Goal: Task Accomplishment & Management: Use online tool/utility

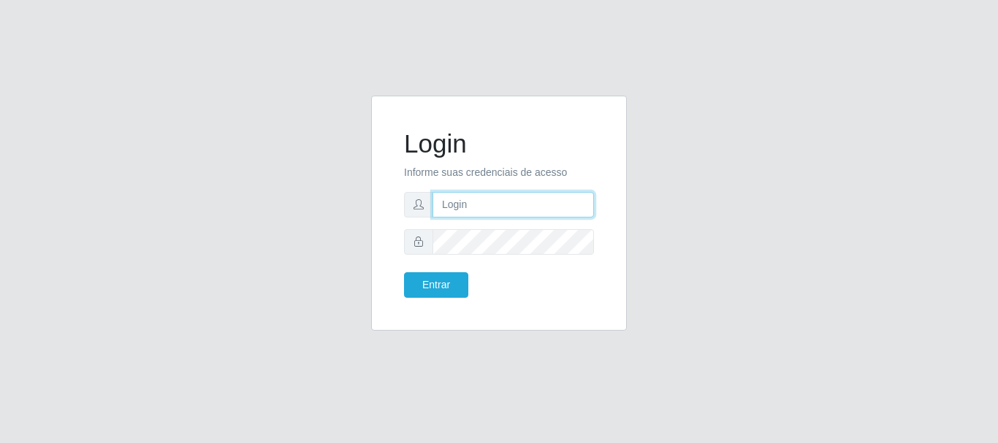
click at [505, 207] on input "text" at bounding box center [512, 205] width 161 height 26
type input "biatriz@comprebem"
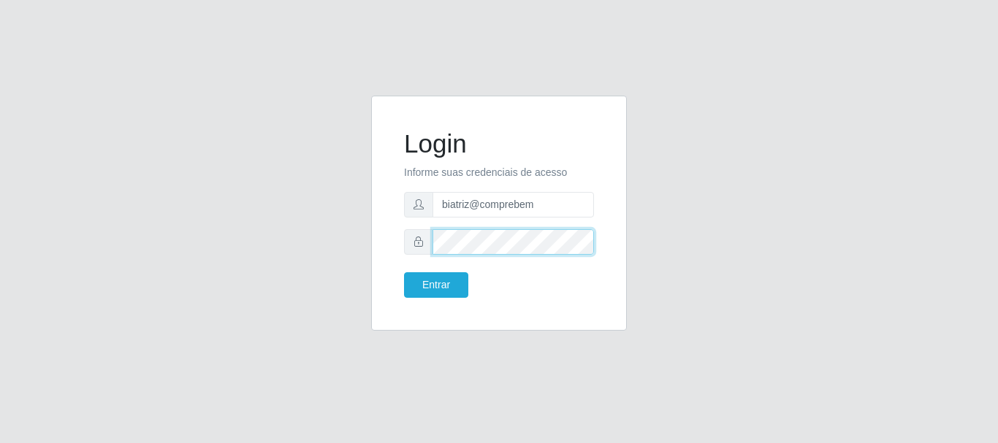
click at [404, 272] on button "Entrar" at bounding box center [436, 285] width 64 height 26
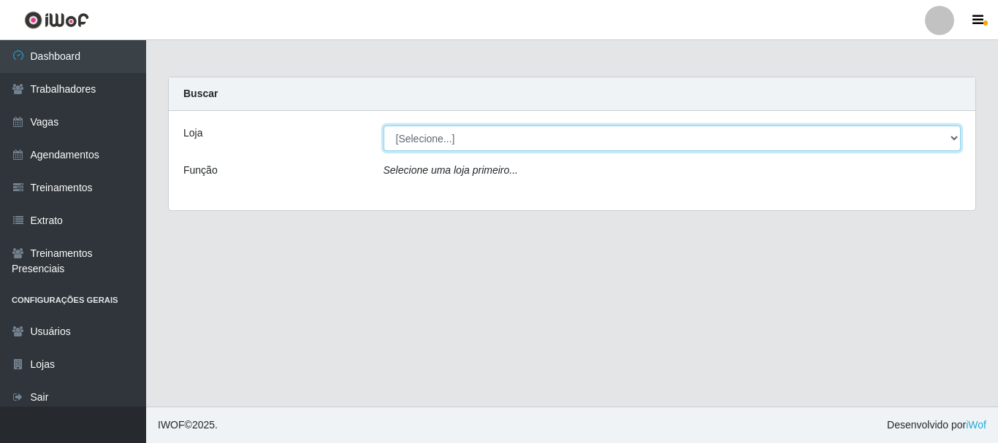
click at [468, 148] on select "[Selecione...] Supermercado Compre Bem - Itabaiana" at bounding box center [672, 139] width 578 height 26
select select "264"
click at [383, 126] on select "[Selecione...] Supermercado Compre Bem - Itabaiana" at bounding box center [672, 139] width 578 height 26
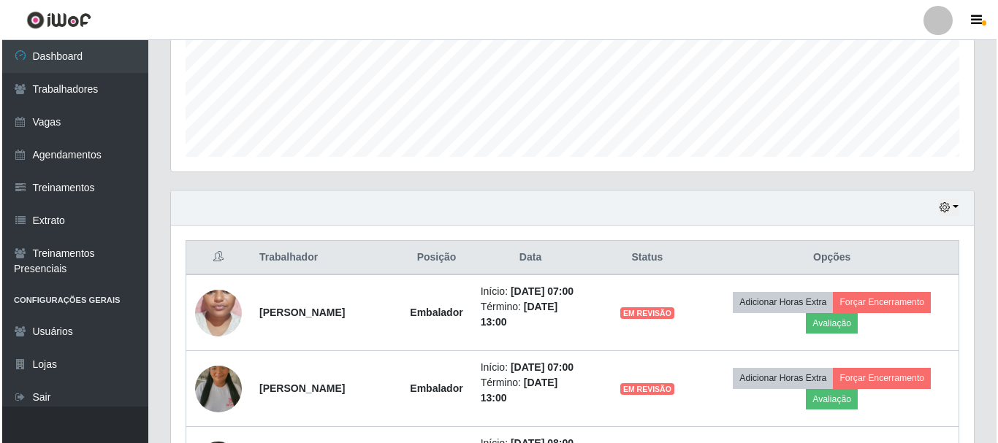
scroll to position [438, 0]
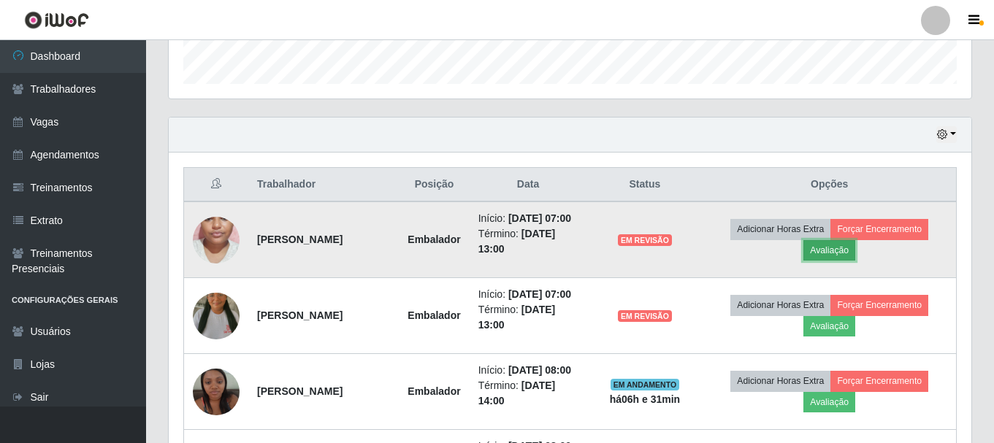
click at [844, 250] on button "Avaliação" at bounding box center [829, 250] width 52 height 20
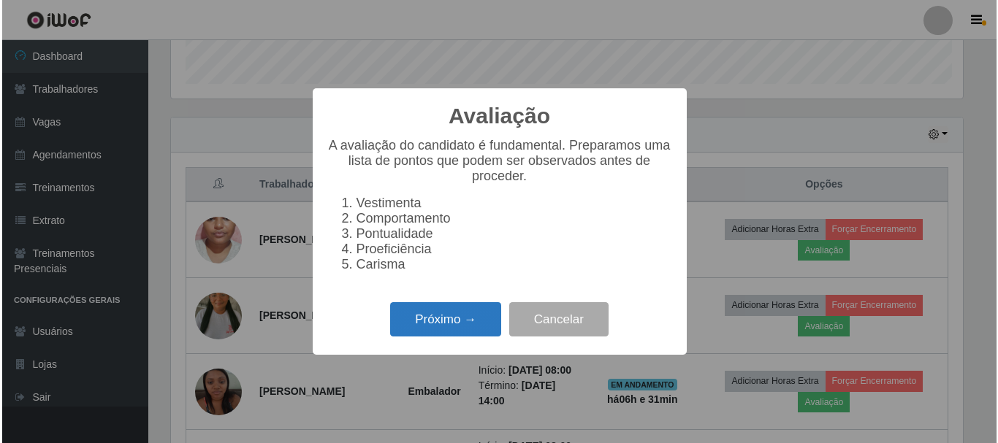
scroll to position [303, 795]
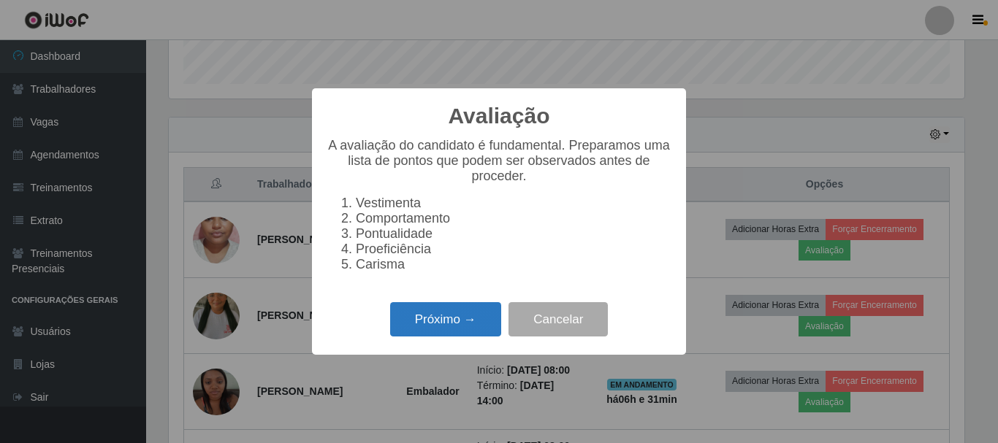
click at [421, 334] on button "Próximo →" at bounding box center [445, 319] width 111 height 34
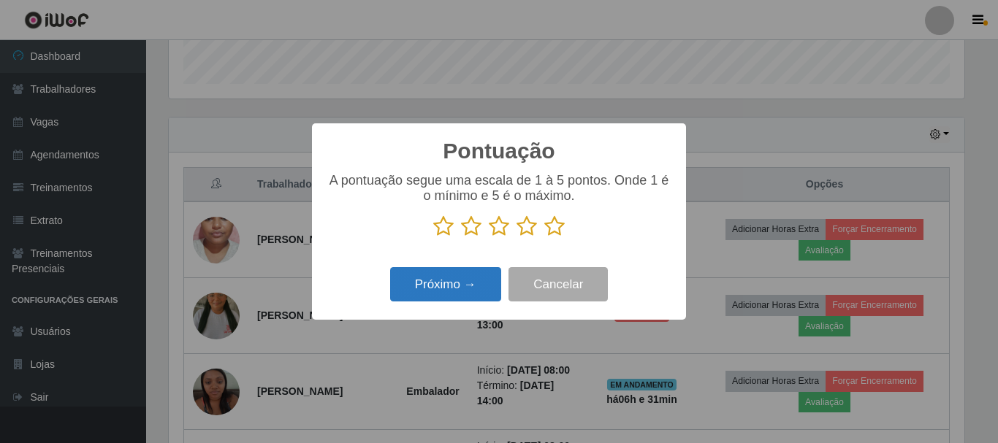
scroll to position [730043, 729551]
click at [532, 227] on icon at bounding box center [526, 226] width 20 height 22
click at [516, 237] on input "radio" at bounding box center [516, 237] width 0 height 0
click at [462, 305] on div "Próximo → Cancelar" at bounding box center [498, 285] width 345 height 42
drag, startPoint x: 452, startPoint y: 234, endPoint x: 444, endPoint y: 235, distance: 8.1
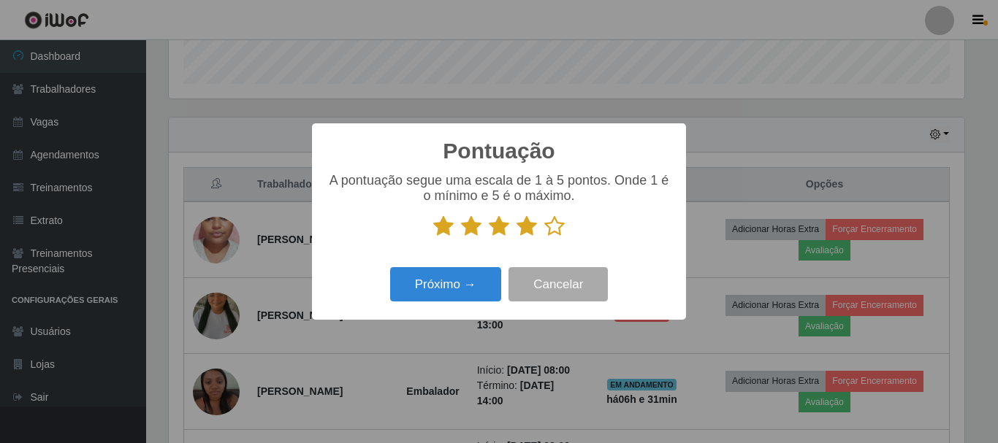
click at [451, 234] on icon at bounding box center [443, 226] width 20 height 22
click at [433, 237] on input "radio" at bounding box center [433, 237] width 0 height 0
click at [444, 242] on div "A pontuação segue uma escala de 1 à 5 pontos. Onde 1 é o mínimo e 5 é o máximo." at bounding box center [498, 211] width 345 height 76
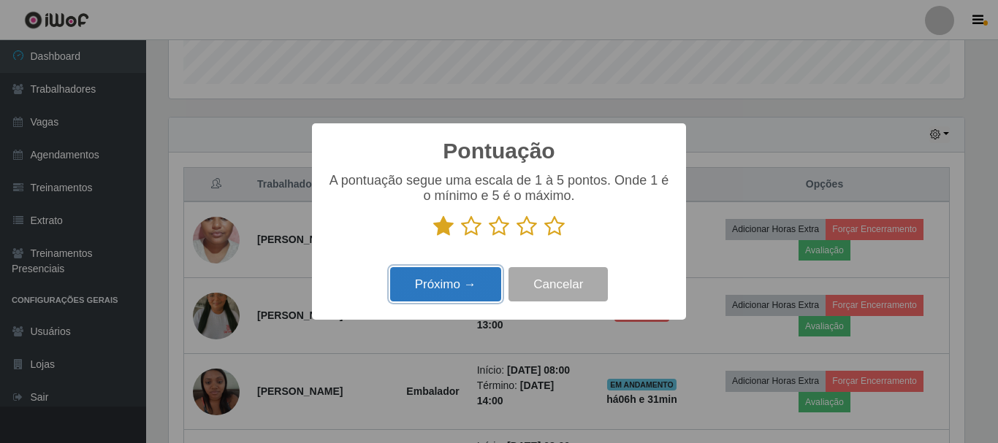
click at [460, 293] on button "Próximo →" at bounding box center [445, 284] width 111 height 34
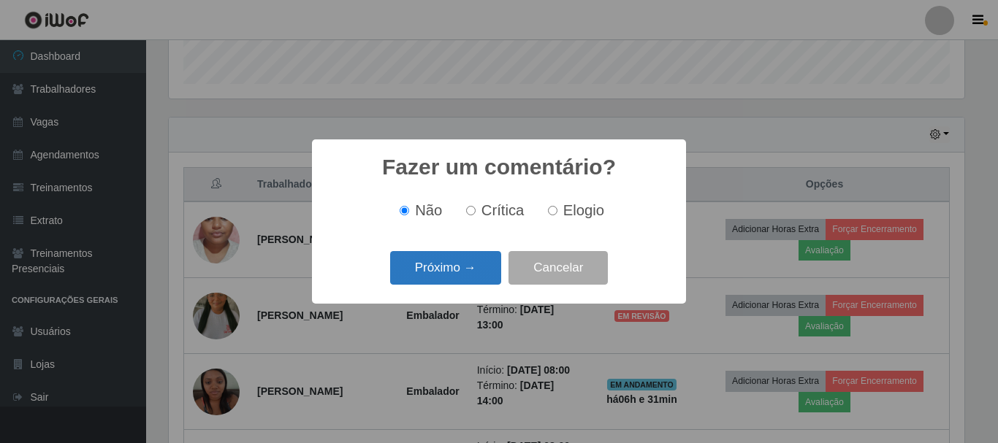
click at [467, 269] on button "Próximo →" at bounding box center [445, 268] width 111 height 34
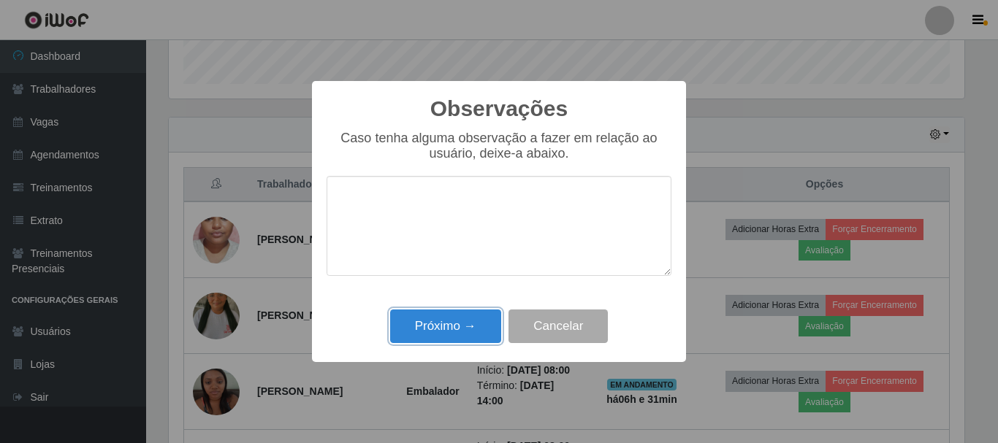
drag, startPoint x: 474, startPoint y: 319, endPoint x: 562, endPoint y: 326, distance: 87.9
click at [474, 320] on button "Próximo →" at bounding box center [445, 327] width 111 height 34
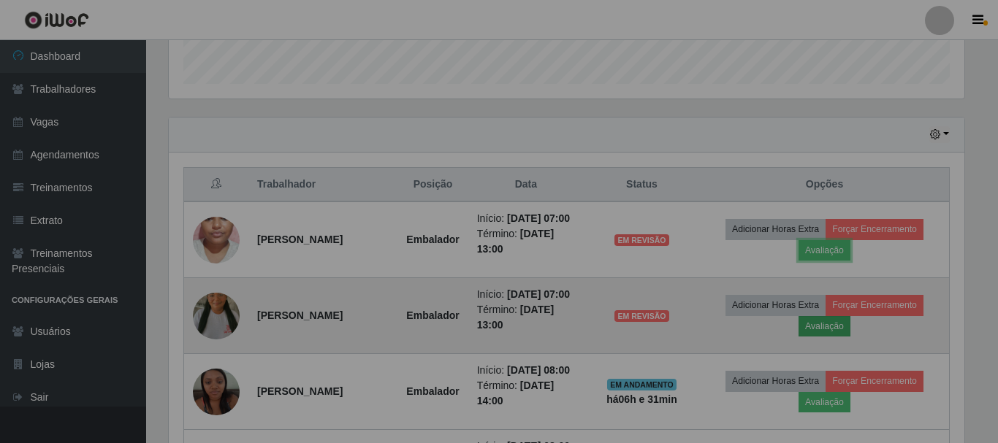
scroll to position [303, 803]
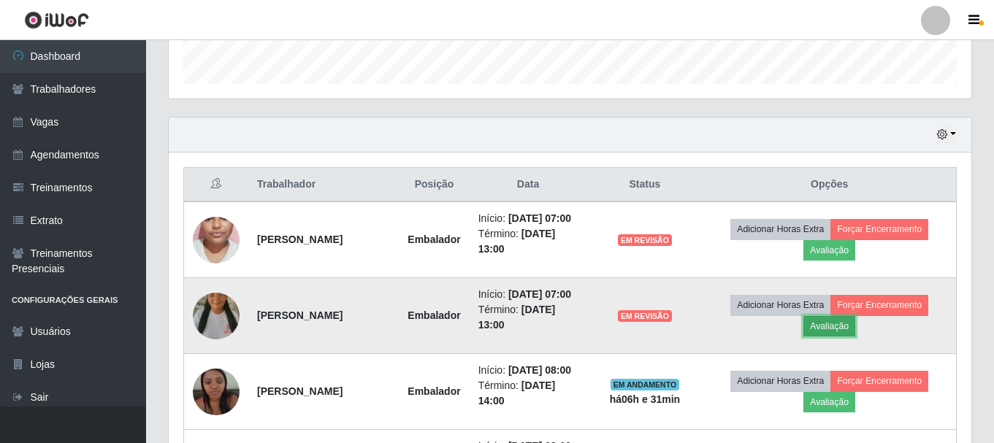
click at [823, 326] on button "Avaliação" at bounding box center [829, 326] width 52 height 20
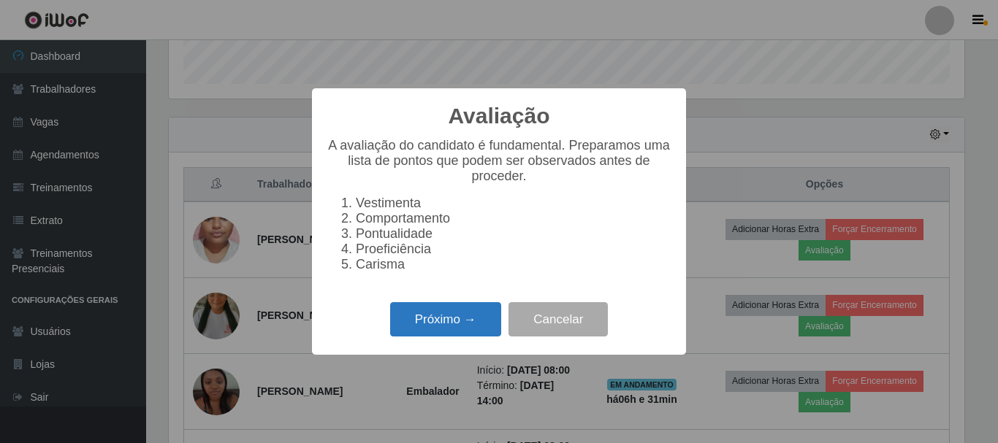
click at [432, 326] on button "Próximo →" at bounding box center [445, 319] width 111 height 34
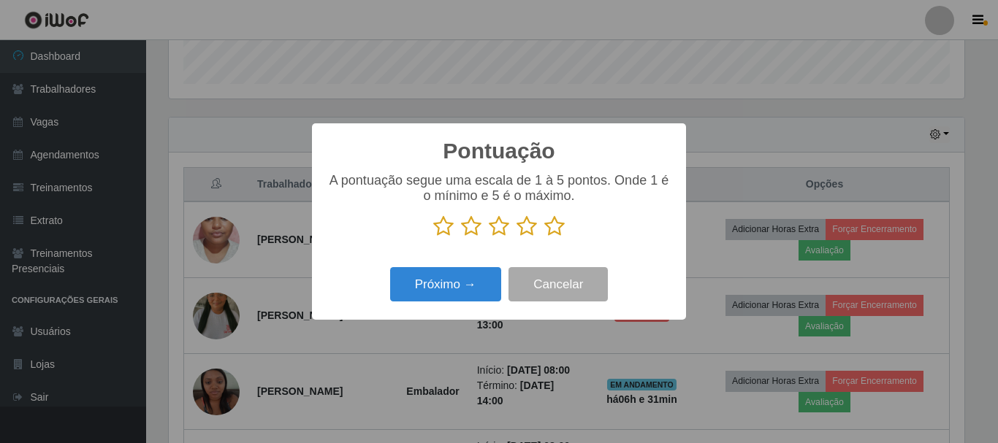
click at [440, 229] on icon at bounding box center [443, 226] width 20 height 22
click at [433, 237] on input "radio" at bounding box center [433, 237] width 0 height 0
click at [420, 278] on button "Próximo →" at bounding box center [445, 284] width 111 height 34
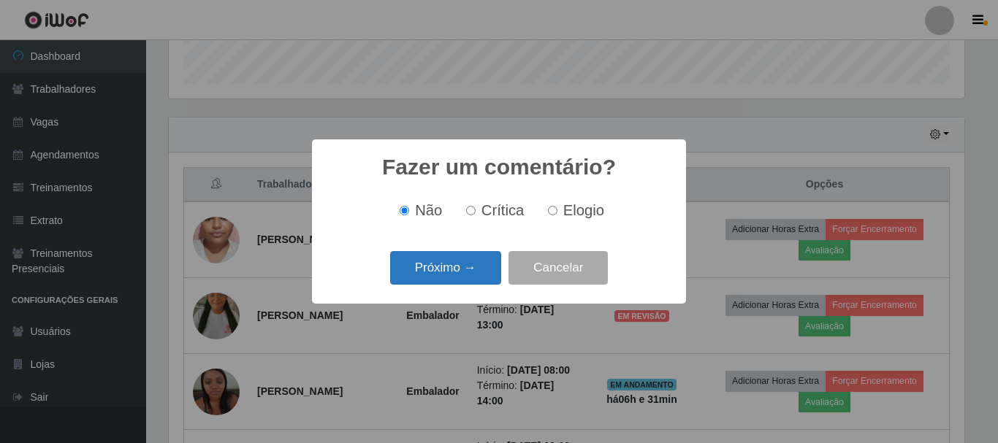
click at [425, 275] on button "Próximo →" at bounding box center [445, 268] width 111 height 34
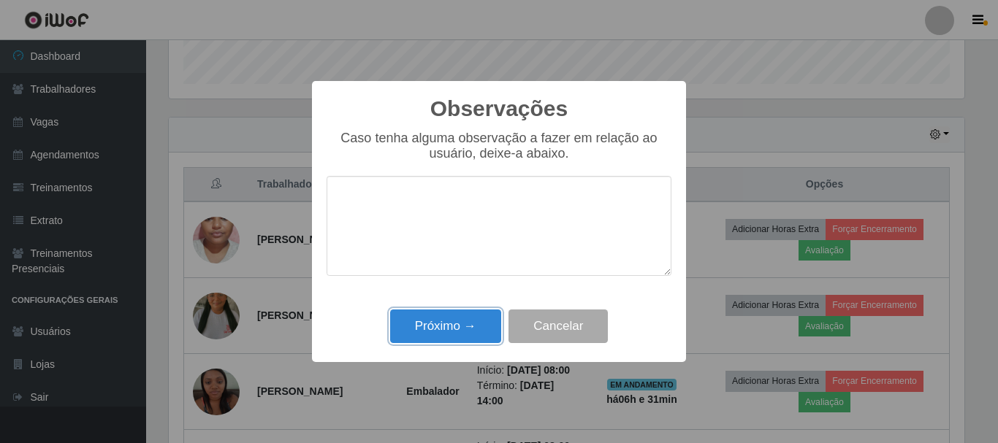
click at [454, 338] on button "Próximo →" at bounding box center [445, 327] width 111 height 34
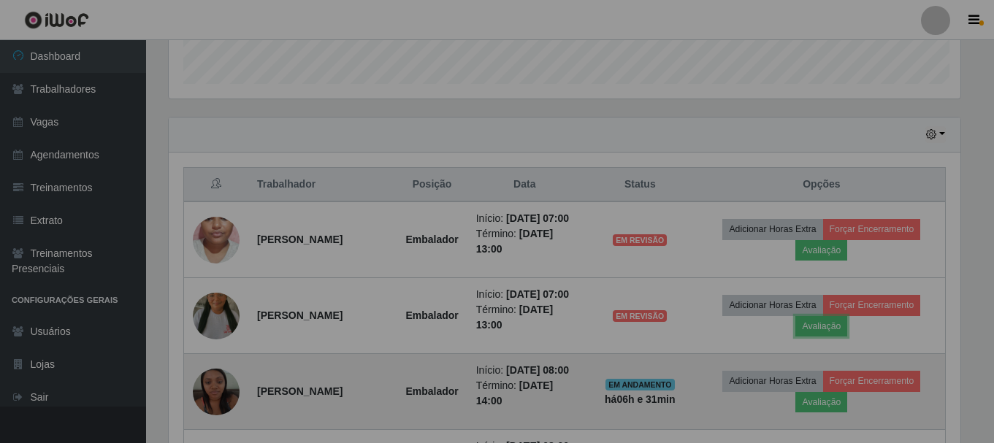
scroll to position [303, 803]
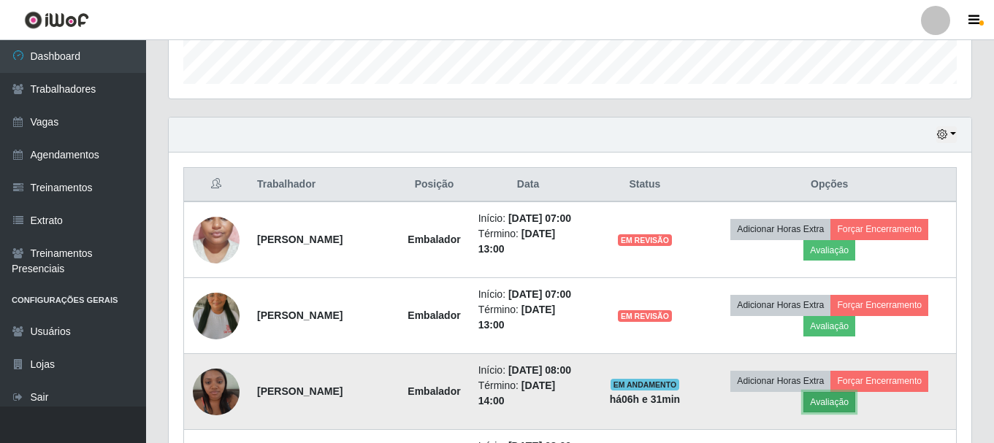
click at [834, 411] on button "Avaliação" at bounding box center [829, 402] width 52 height 20
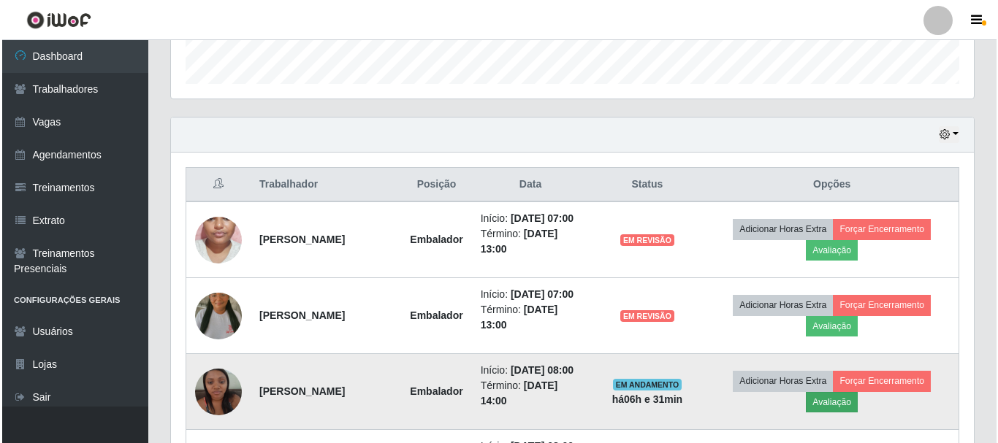
scroll to position [303, 795]
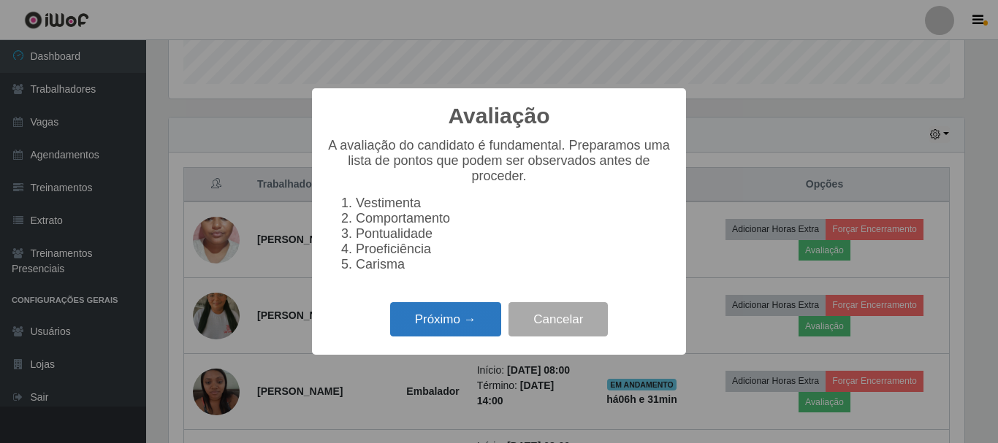
click at [453, 337] on button "Próximo →" at bounding box center [445, 319] width 111 height 34
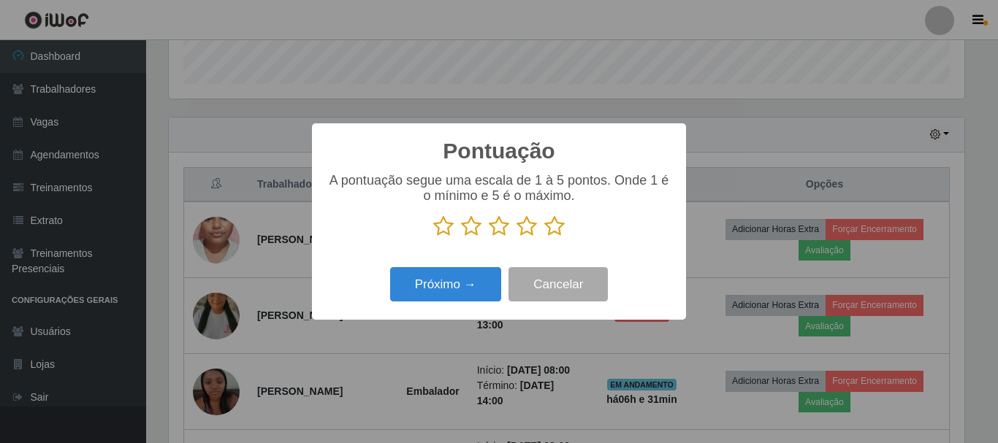
click at [557, 237] on icon at bounding box center [554, 226] width 20 height 22
click at [544, 237] on input "radio" at bounding box center [544, 237] width 0 height 0
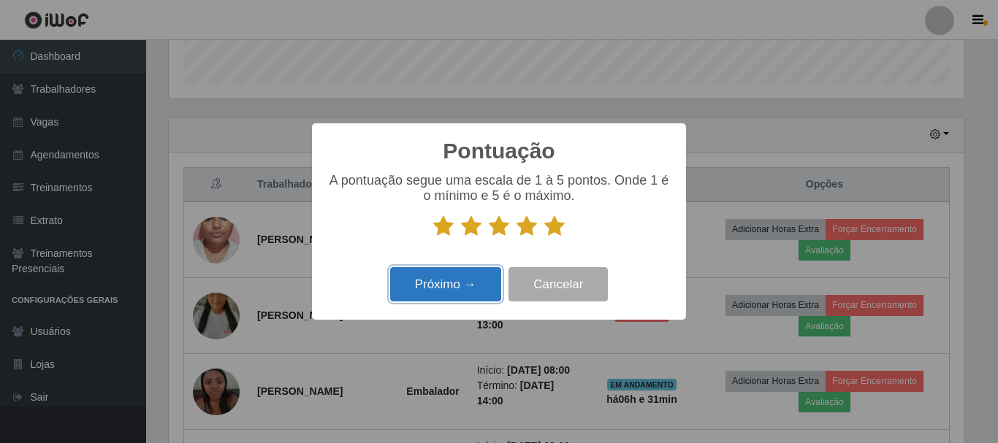
click at [452, 291] on button "Próximo →" at bounding box center [445, 284] width 111 height 34
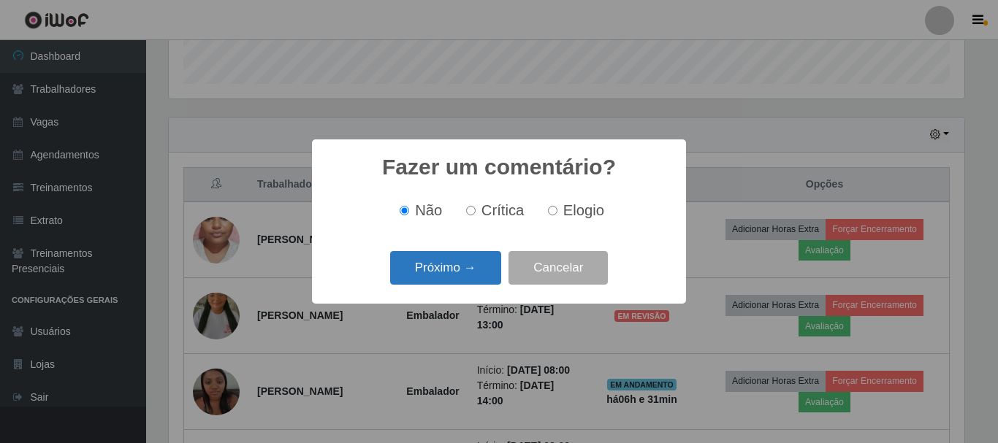
click at [458, 269] on button "Próximo →" at bounding box center [445, 268] width 111 height 34
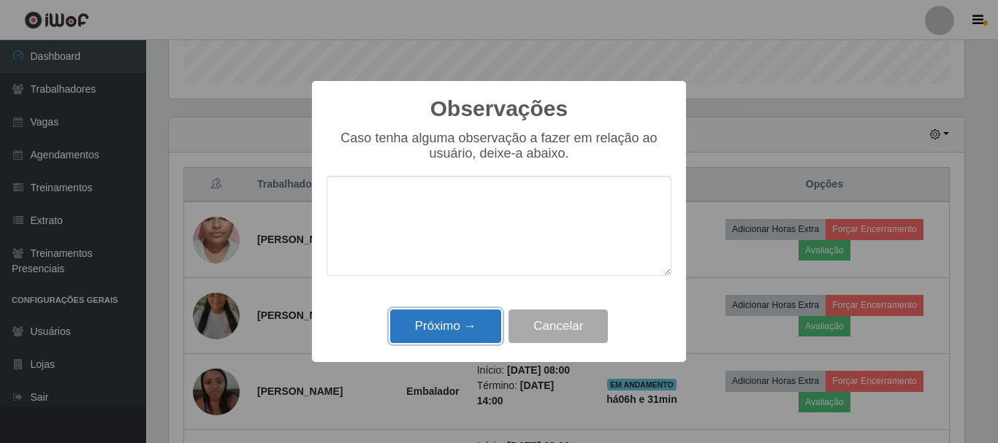
click at [459, 326] on button "Próximo →" at bounding box center [445, 327] width 111 height 34
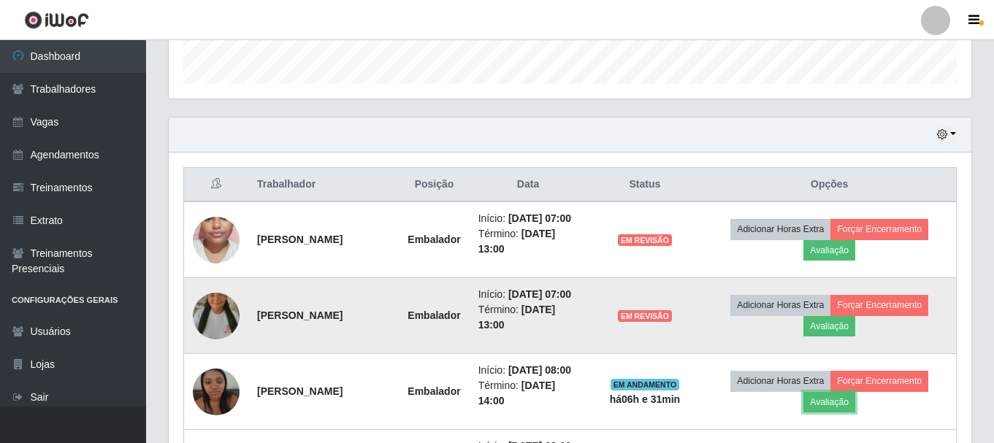
scroll to position [584, 0]
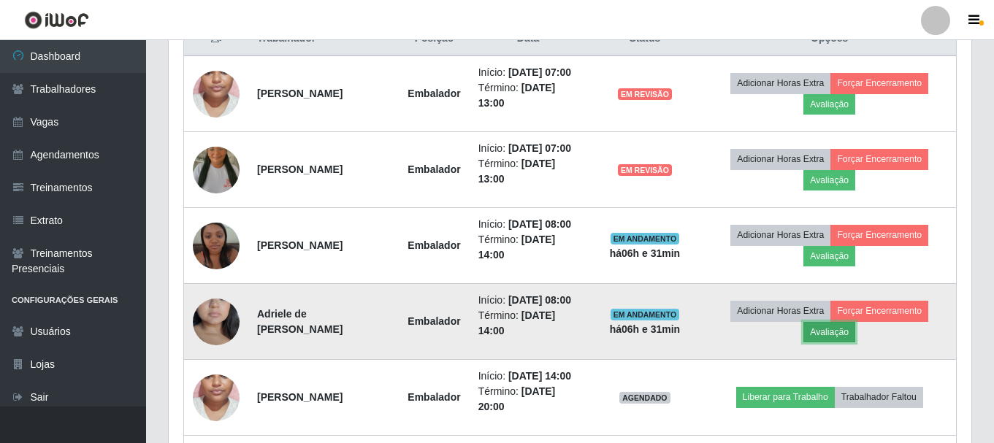
click at [836, 335] on button "Avaliação" at bounding box center [829, 332] width 52 height 20
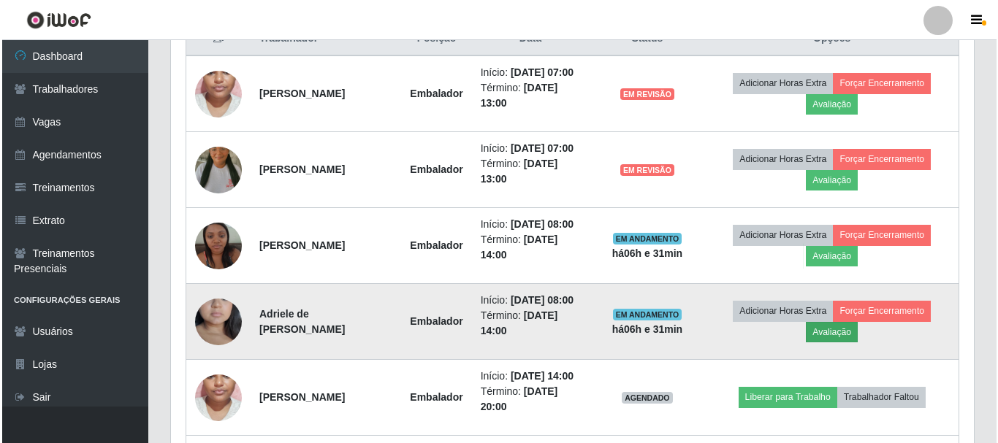
scroll to position [303, 795]
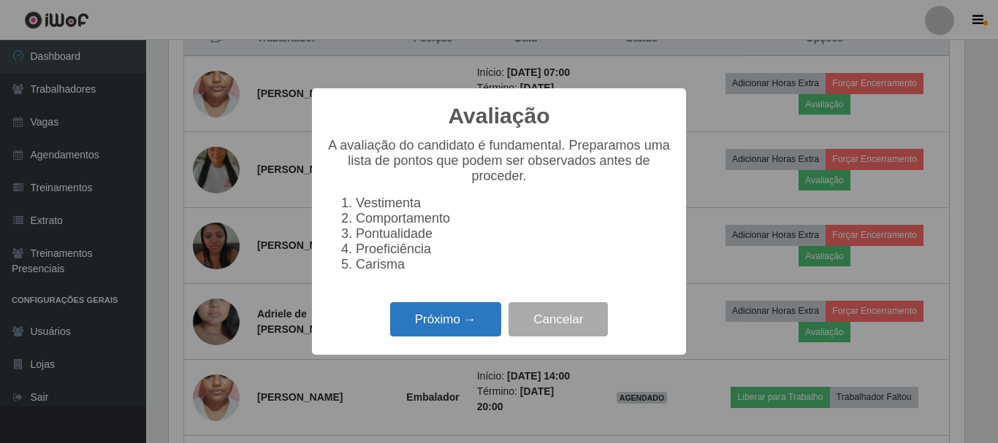
click at [440, 322] on button "Próximo →" at bounding box center [445, 319] width 111 height 34
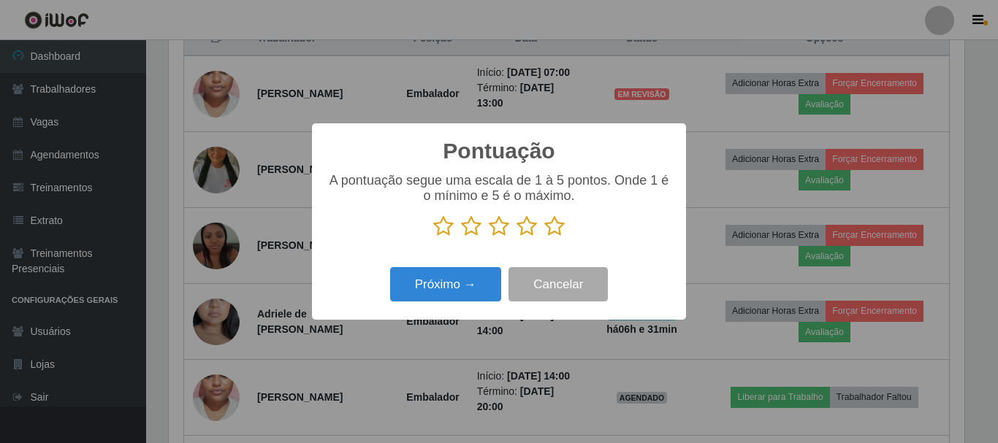
scroll to position [730043, 729551]
click at [545, 223] on icon at bounding box center [554, 226] width 20 height 22
click at [544, 237] on input "radio" at bounding box center [544, 237] width 0 height 0
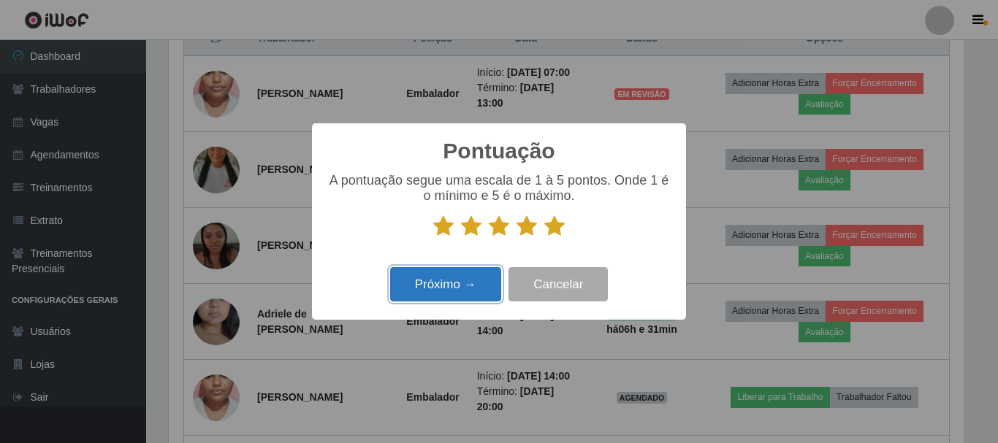
click at [448, 286] on button "Próximo →" at bounding box center [445, 284] width 111 height 34
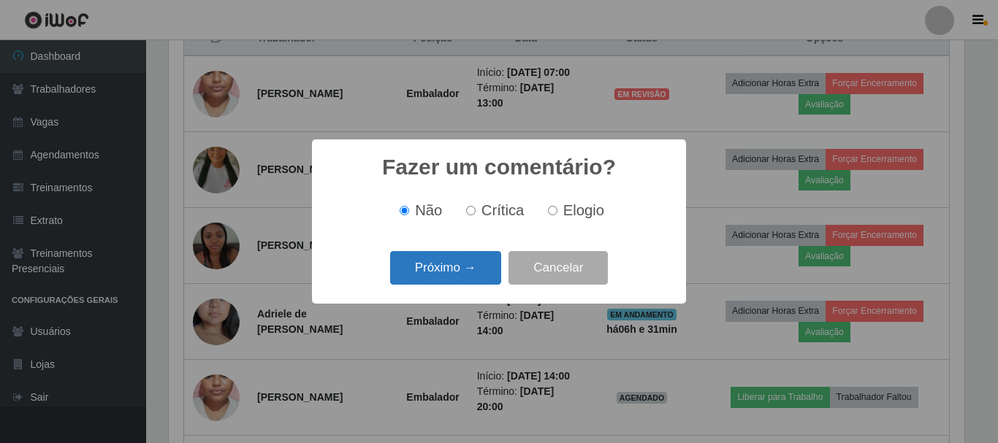
click at [462, 269] on button "Próximo →" at bounding box center [445, 268] width 111 height 34
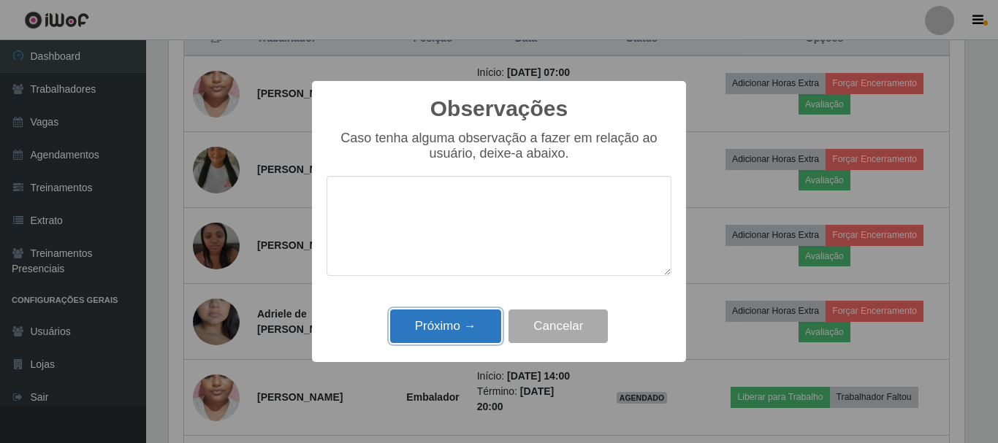
click at [457, 329] on button "Próximo →" at bounding box center [445, 327] width 111 height 34
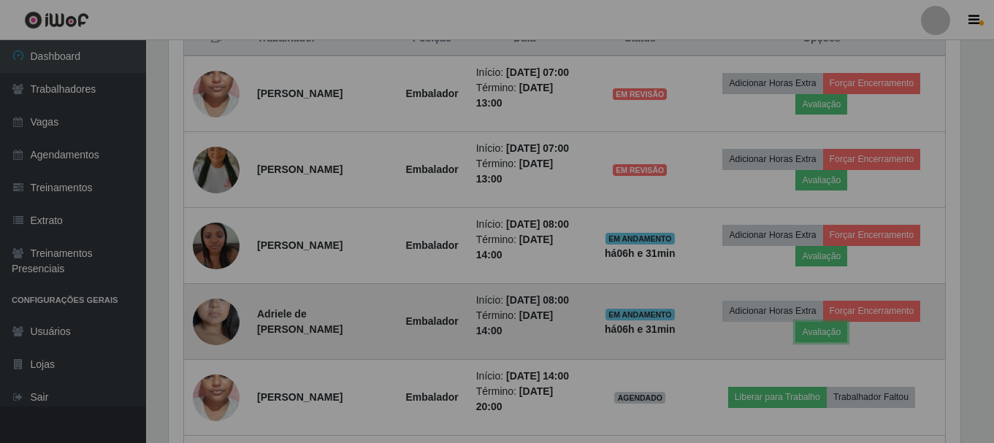
scroll to position [303, 803]
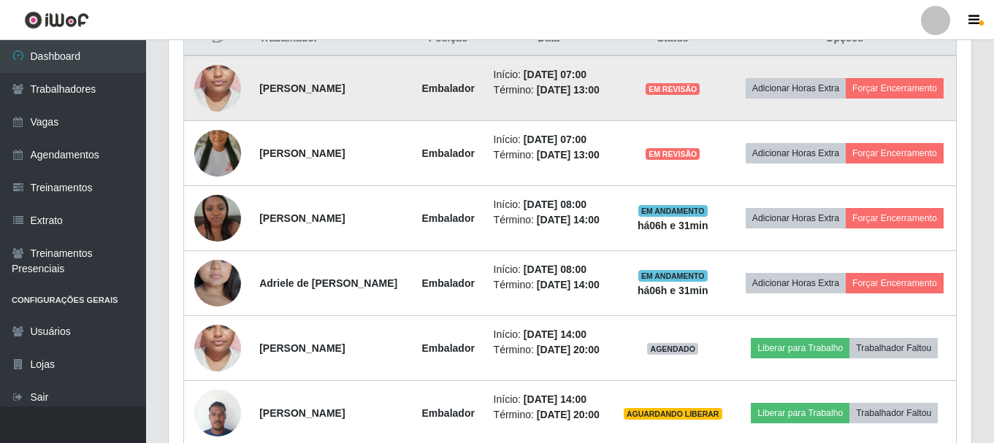
click at [899, 72] on td "Adicionar Horas Extra Forçar Encerramento" at bounding box center [844, 89] width 223 height 66
click at [904, 86] on button "Forçar Encerramento" at bounding box center [895, 88] width 98 height 20
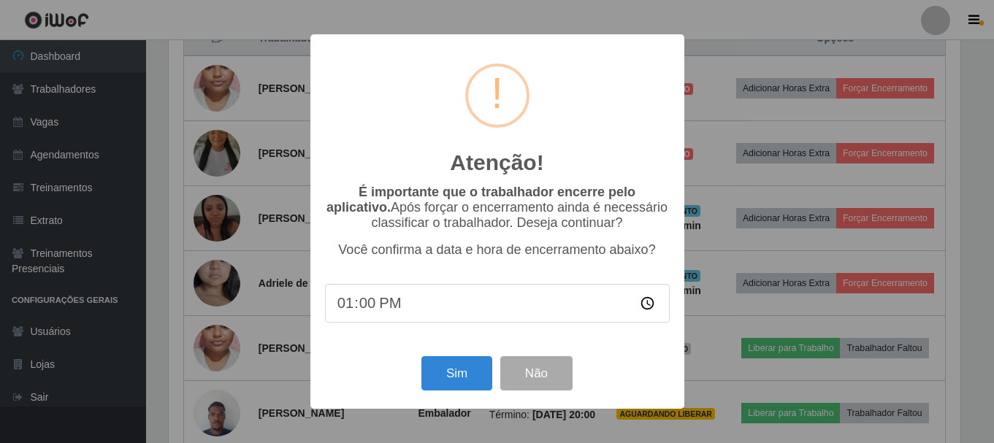
scroll to position [303, 795]
click at [464, 358] on div "Sim Não" at bounding box center [498, 374] width 345 height 42
click at [452, 375] on button "Sim" at bounding box center [458, 373] width 71 height 34
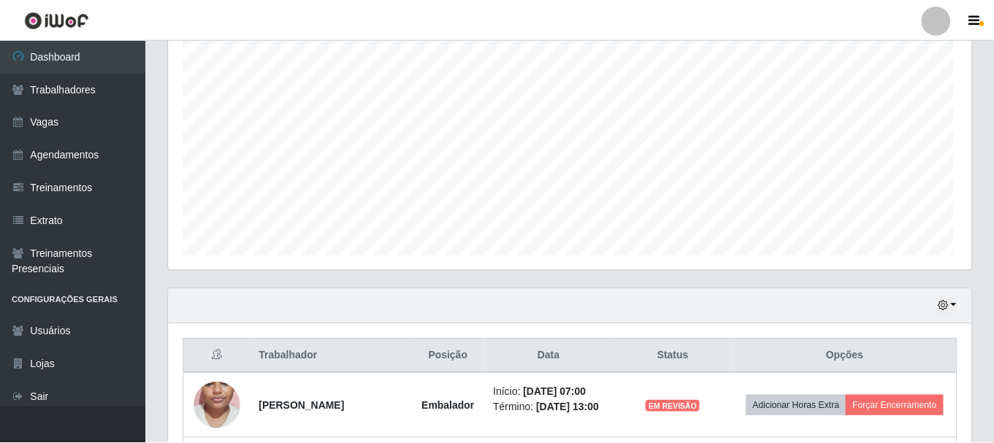
scroll to position [0, 0]
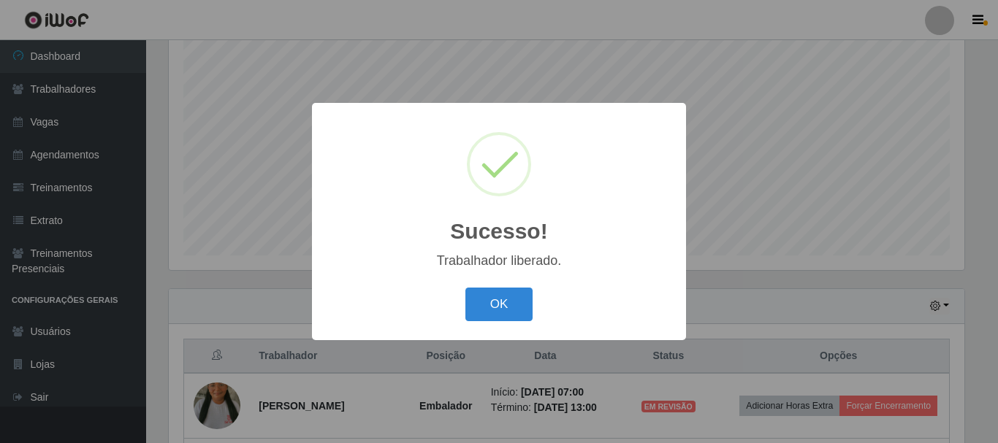
click at [457, 318] on div "OK Cancel" at bounding box center [498, 304] width 345 height 42
click at [527, 305] on button "OK" at bounding box center [499, 305] width 68 height 34
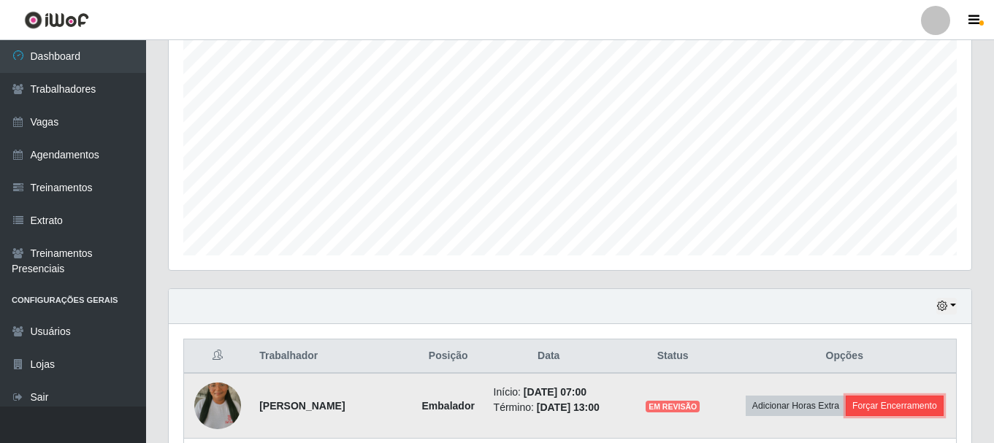
click at [894, 406] on button "Forçar Encerramento" at bounding box center [895, 406] width 98 height 20
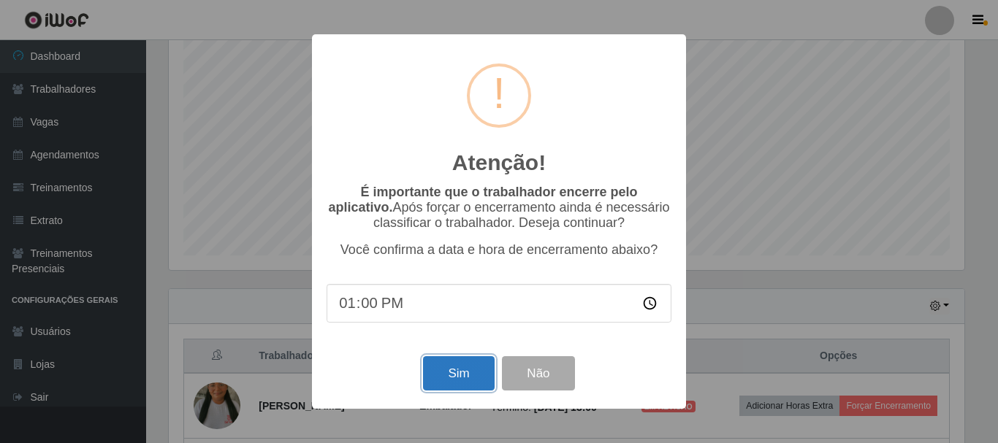
click at [450, 372] on button "Sim" at bounding box center [458, 373] width 71 height 34
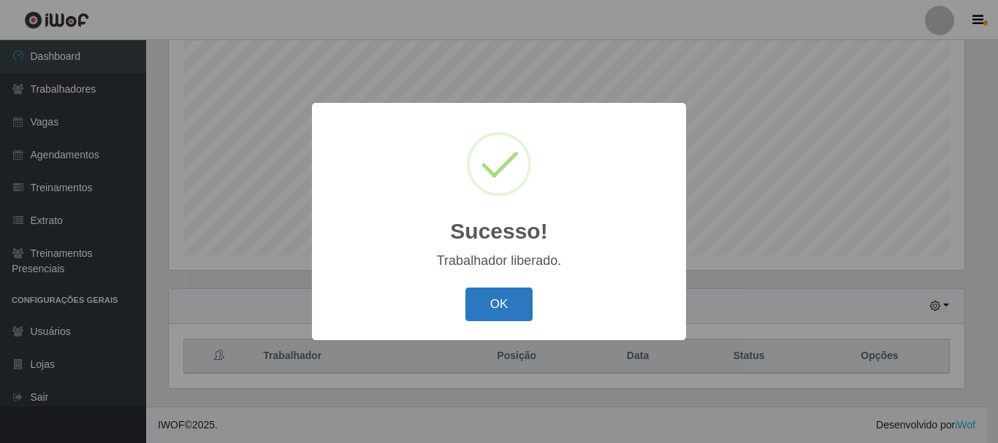
click at [485, 307] on button "OK" at bounding box center [499, 305] width 68 height 34
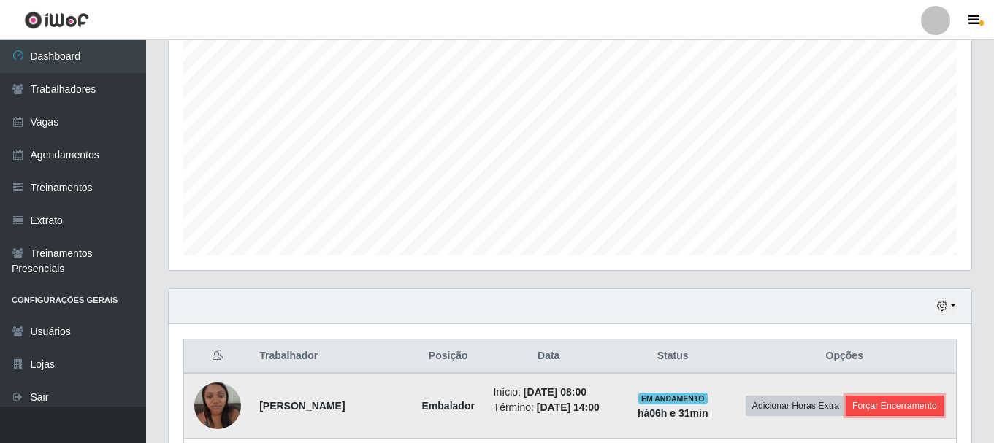
click at [909, 410] on button "Forçar Encerramento" at bounding box center [895, 406] width 98 height 20
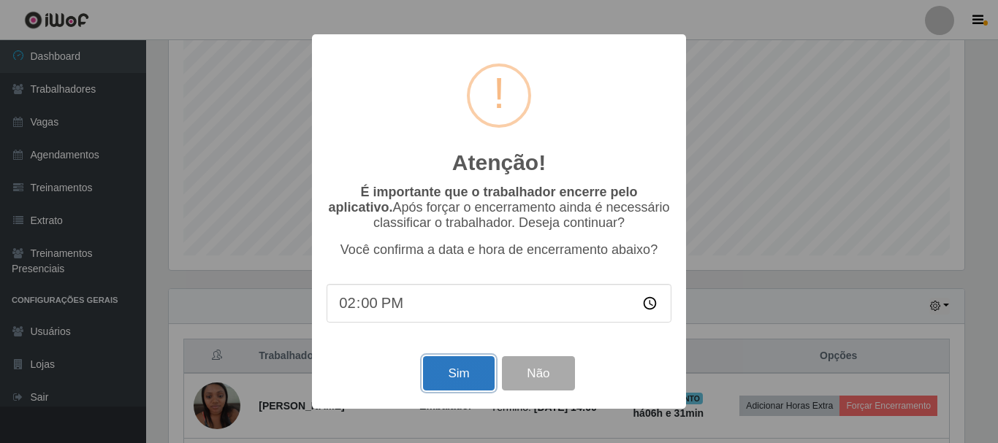
click at [437, 372] on button "Sim" at bounding box center [458, 373] width 71 height 34
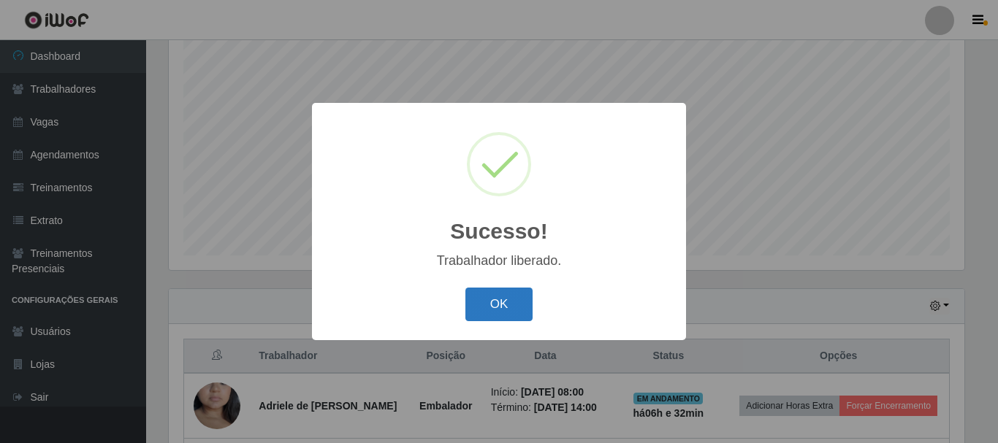
drag, startPoint x: 471, startPoint y: 305, endPoint x: 665, endPoint y: 333, distance: 196.2
click at [482, 305] on button "OK" at bounding box center [499, 305] width 68 height 34
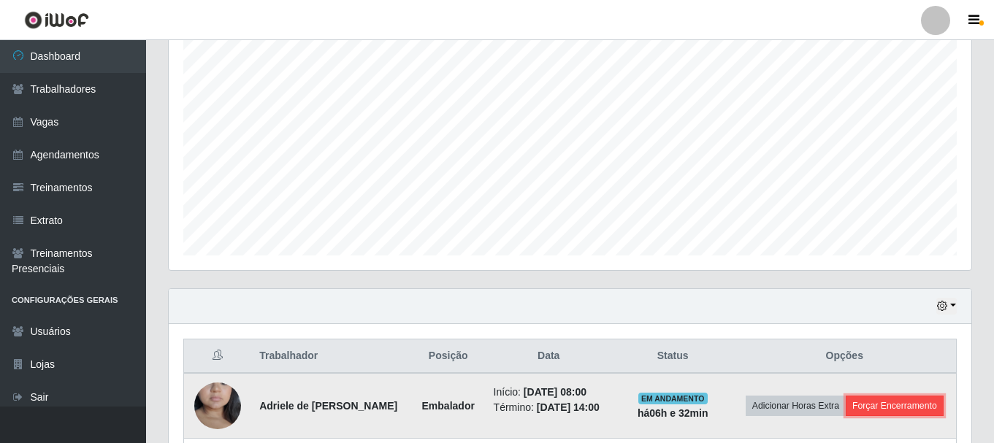
click at [901, 402] on button "Forçar Encerramento" at bounding box center [895, 406] width 98 height 20
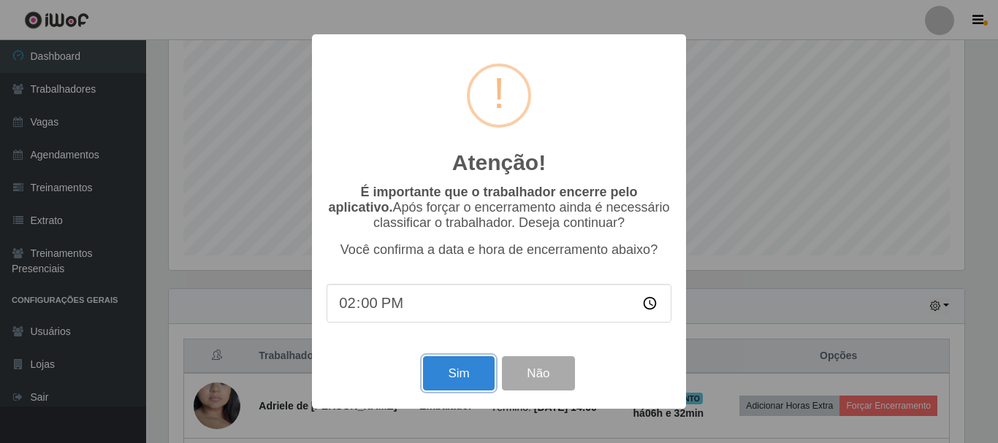
drag, startPoint x: 489, startPoint y: 376, endPoint x: 460, endPoint y: 365, distance: 31.2
click at [486, 375] on button "Sim" at bounding box center [458, 373] width 71 height 34
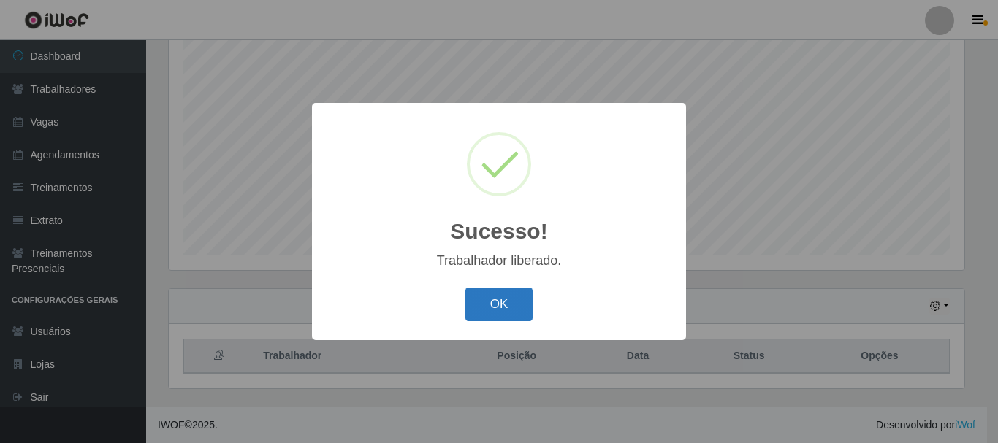
click at [502, 309] on button "OK" at bounding box center [499, 305] width 68 height 34
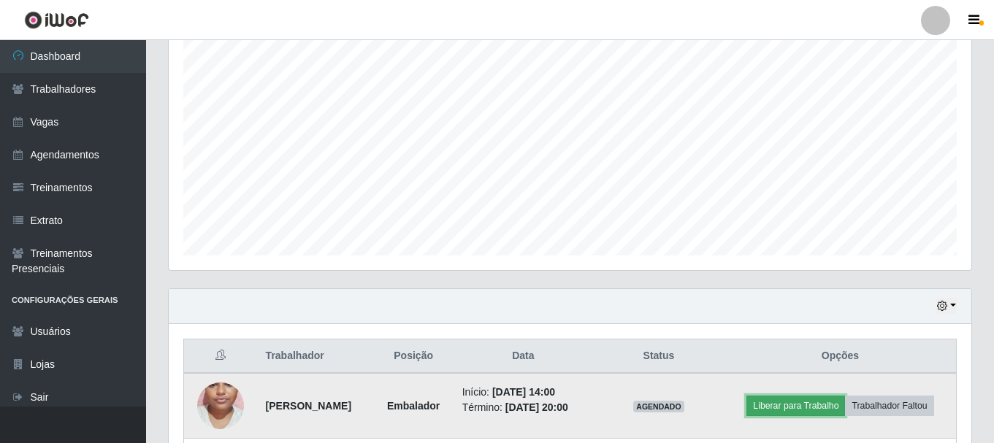
click at [814, 402] on button "Liberar para Trabalho" at bounding box center [795, 406] width 99 height 20
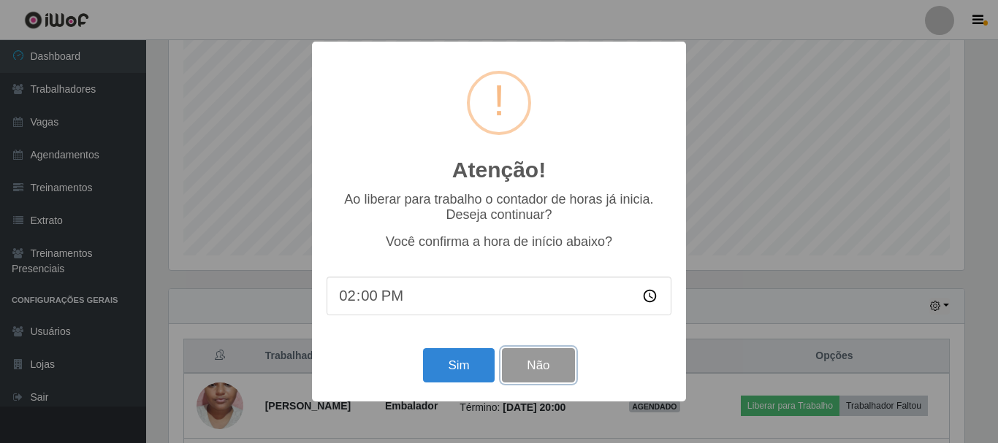
click at [565, 367] on button "Não" at bounding box center [538, 365] width 72 height 34
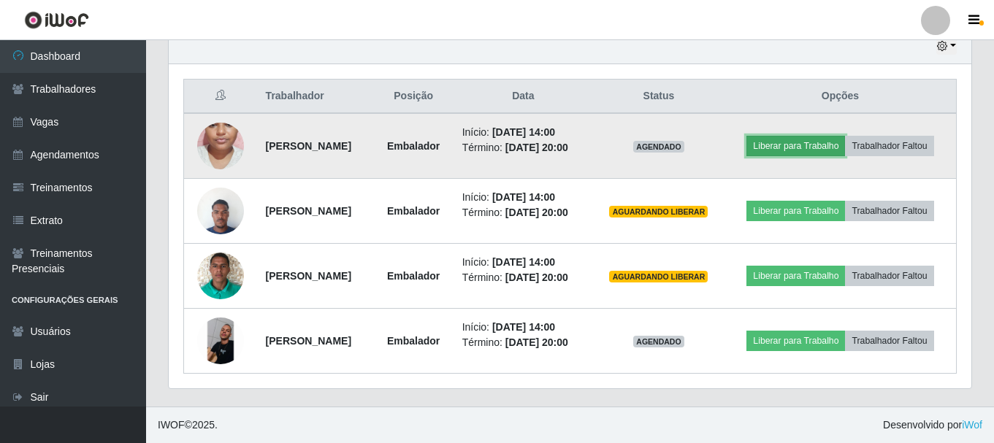
click at [772, 143] on button "Liberar para Trabalho" at bounding box center [795, 146] width 99 height 20
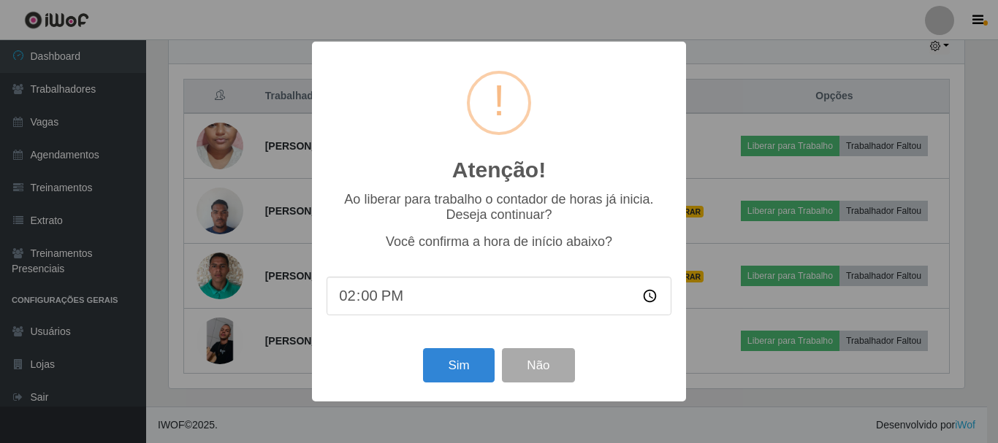
click at [448, 395] on div "Atenção! × Ao liberar para trabalho o contador de horas já inicia. Deseja conti…" at bounding box center [499, 221] width 374 height 359
click at [463, 383] on button "Sim" at bounding box center [458, 365] width 71 height 34
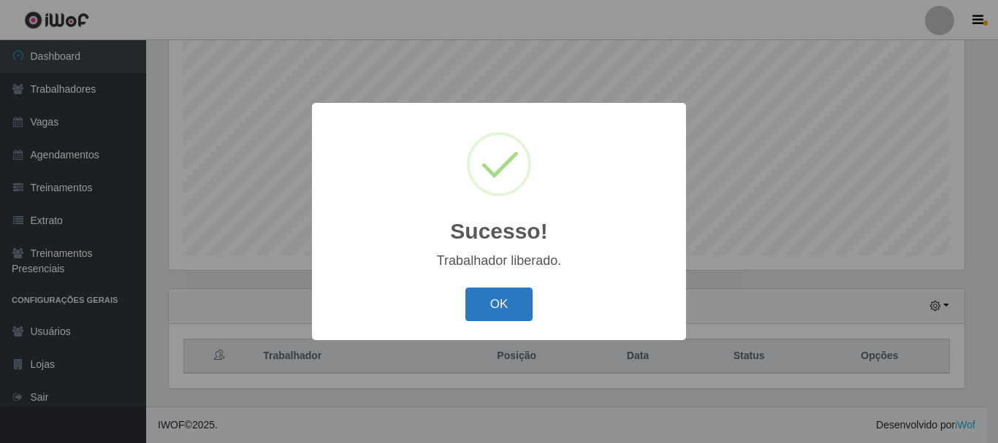
click at [481, 290] on button "OK" at bounding box center [499, 305] width 68 height 34
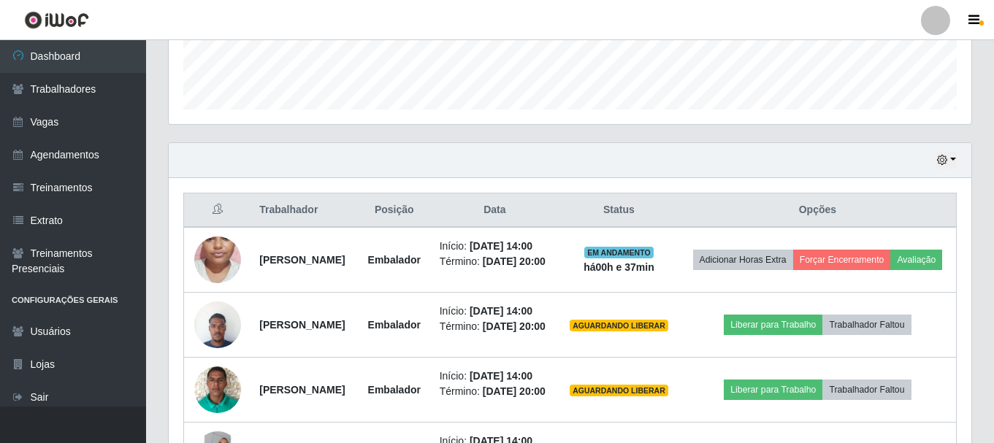
scroll to position [570, 0]
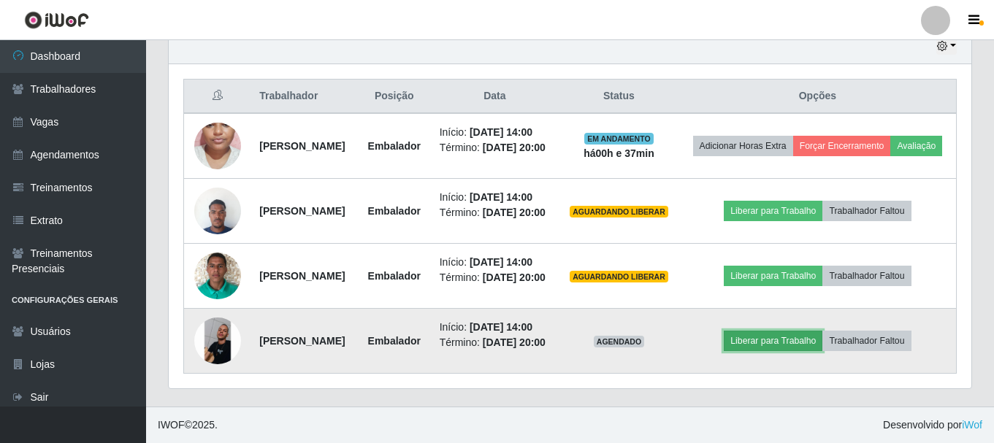
click at [775, 336] on button "Liberar para Trabalho" at bounding box center [773, 341] width 99 height 20
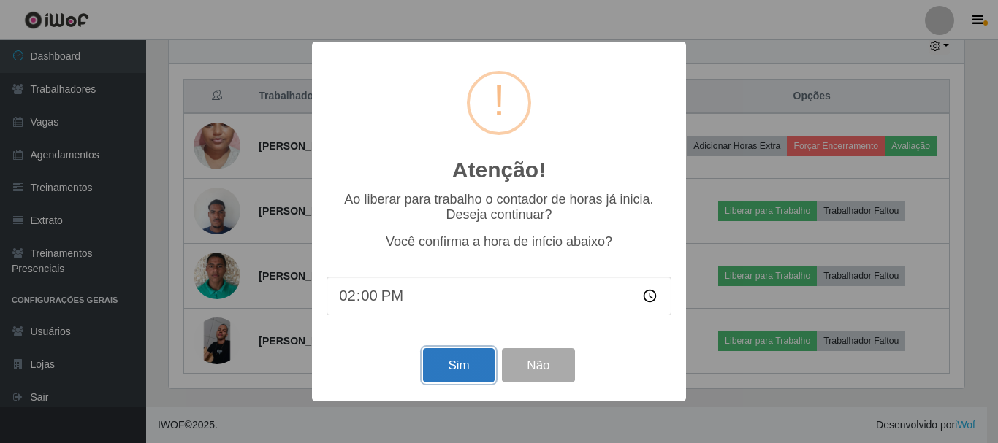
click at [461, 364] on button "Sim" at bounding box center [458, 365] width 71 height 34
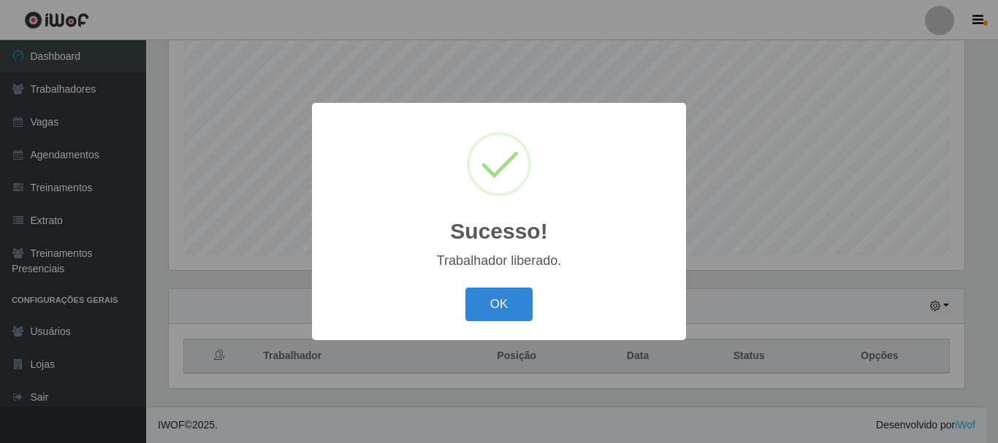
click at [496, 288] on div "OK Cancel" at bounding box center [498, 304] width 345 height 42
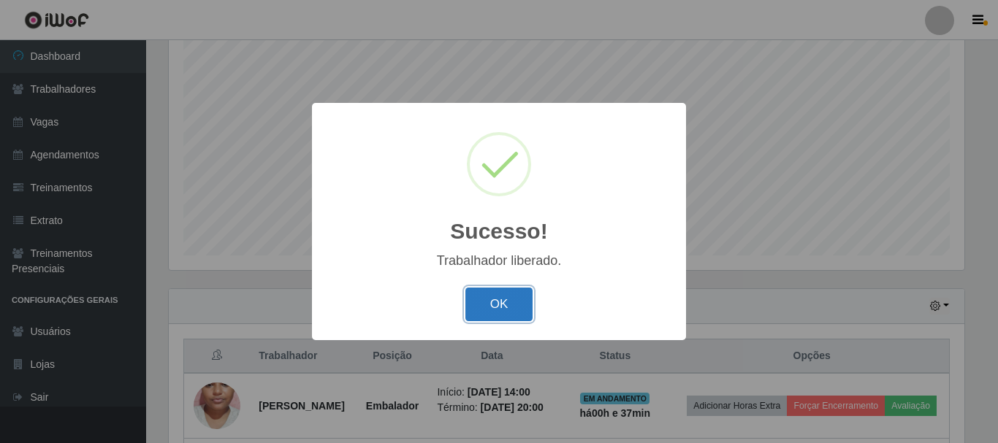
click at [507, 301] on button "OK" at bounding box center [499, 305] width 68 height 34
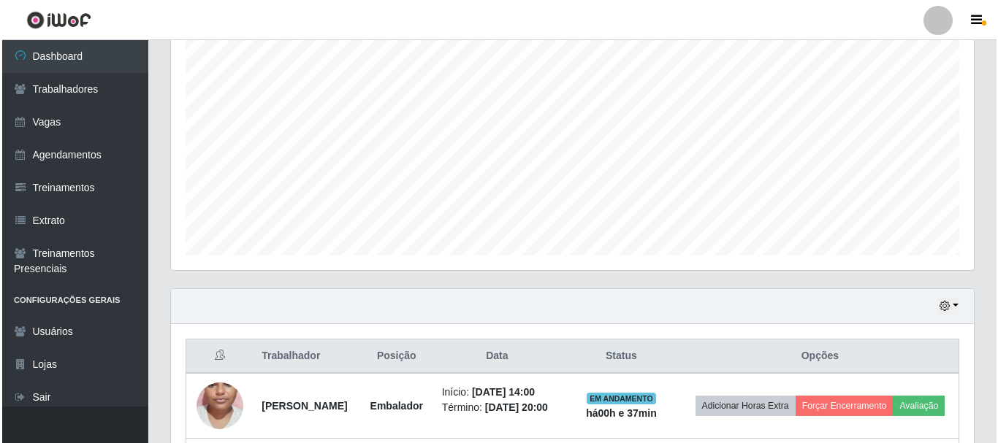
scroll to position [559, 0]
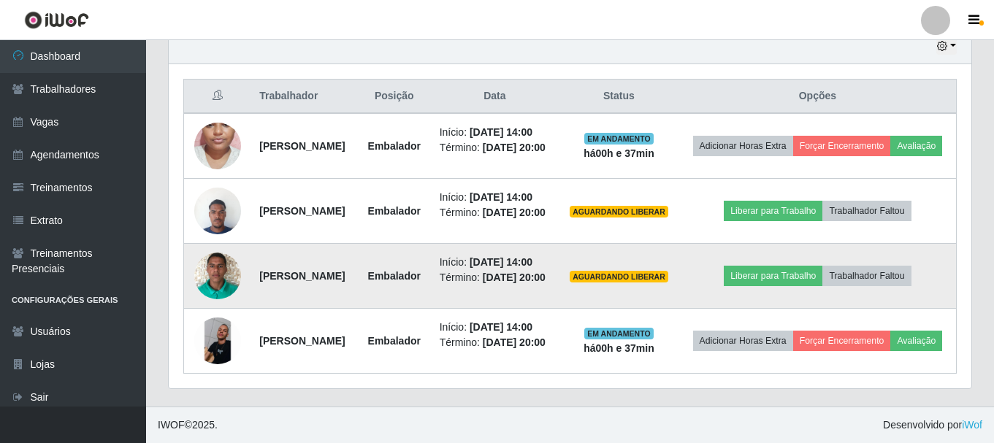
click at [764, 283] on td "Liberar para Trabalho Trabalhador Faltou" at bounding box center [818, 276] width 278 height 65
click at [760, 276] on button "Liberar para Trabalho" at bounding box center [773, 276] width 99 height 20
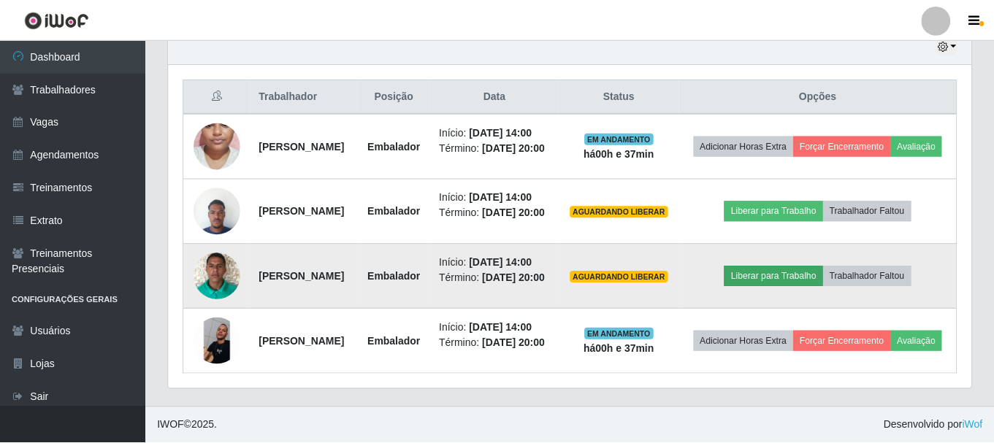
scroll to position [303, 795]
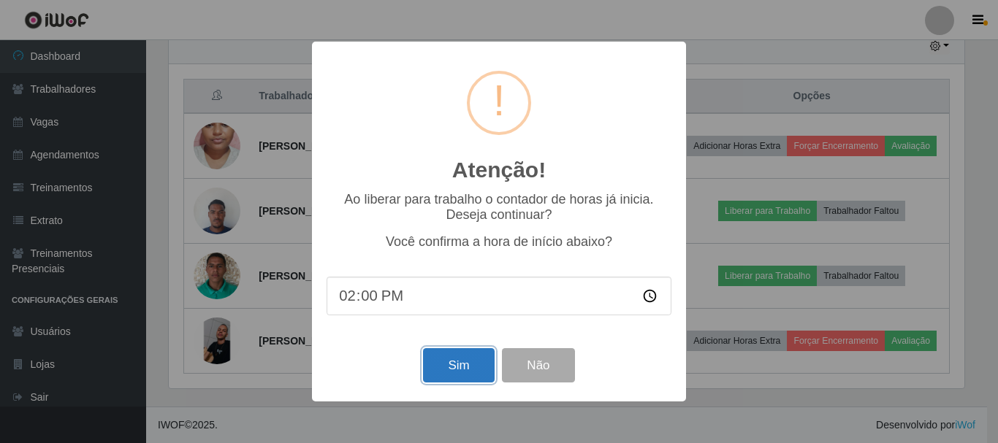
click at [458, 358] on button "Sim" at bounding box center [458, 365] width 71 height 34
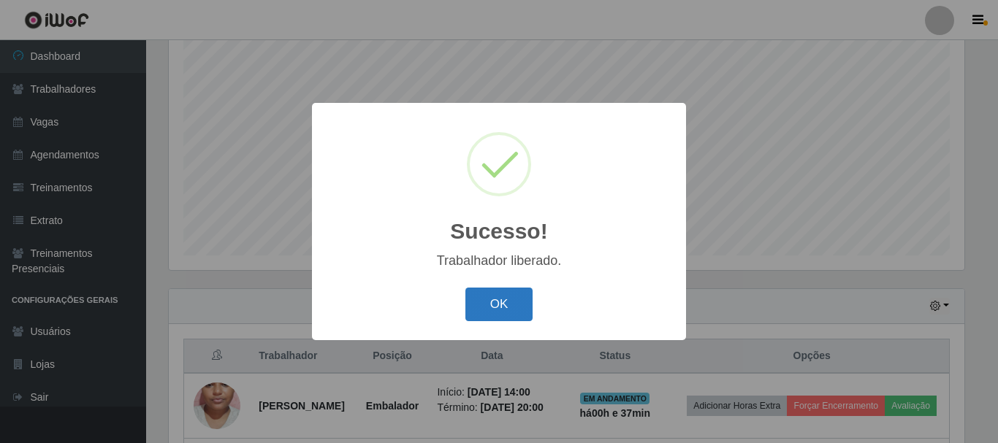
click at [478, 301] on button "OK" at bounding box center [499, 305] width 68 height 34
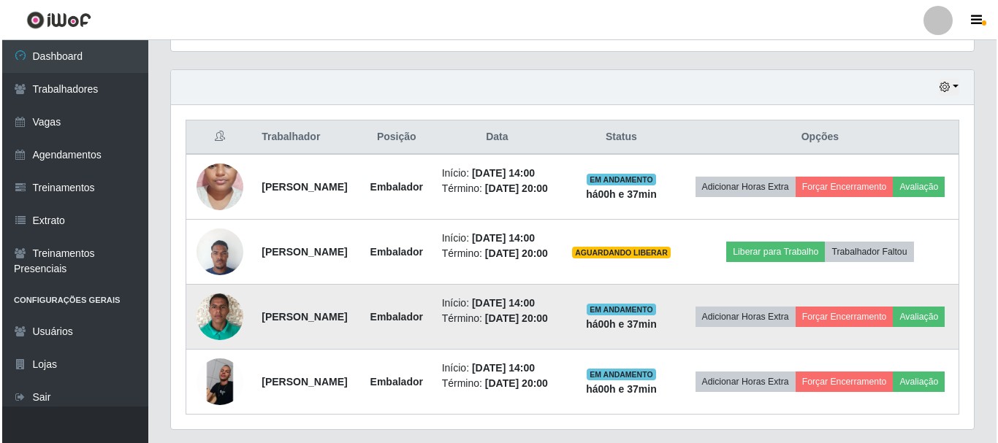
scroll to position [559, 0]
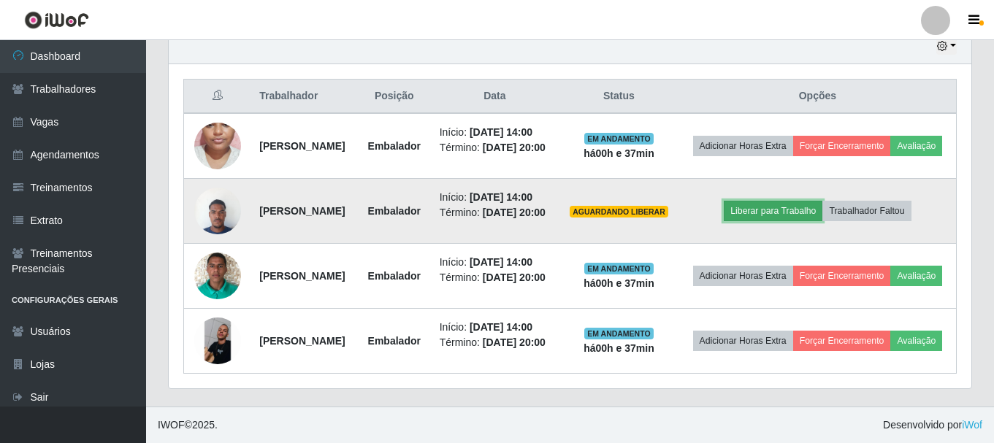
click at [814, 201] on button "Liberar para Trabalho" at bounding box center [773, 211] width 99 height 20
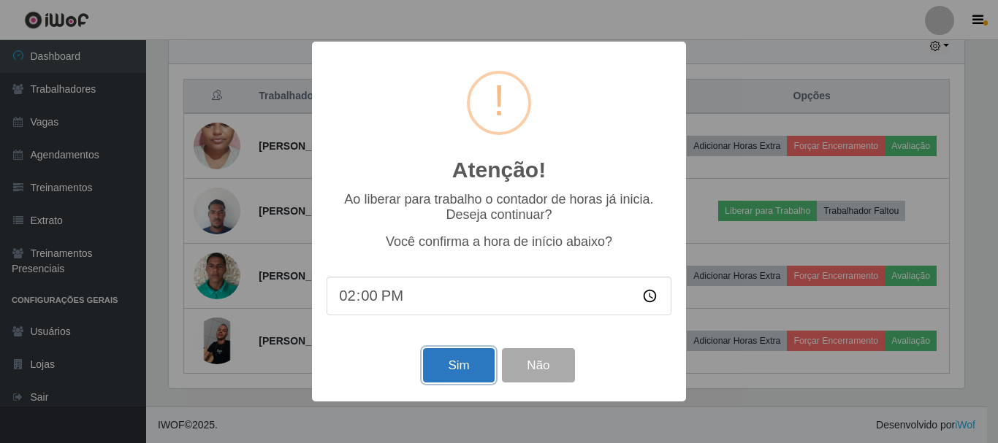
click at [462, 367] on button "Sim" at bounding box center [458, 365] width 71 height 34
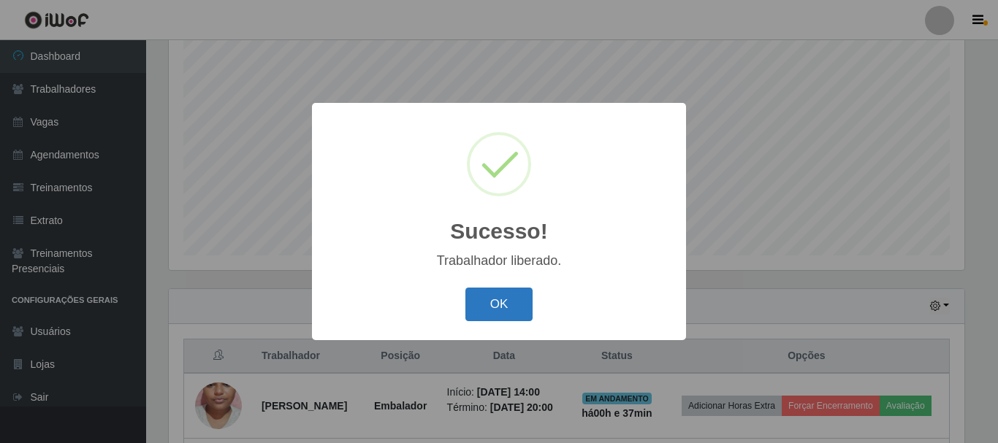
click at [498, 307] on button "OK" at bounding box center [499, 305] width 68 height 34
